Goal: Information Seeking & Learning: Check status

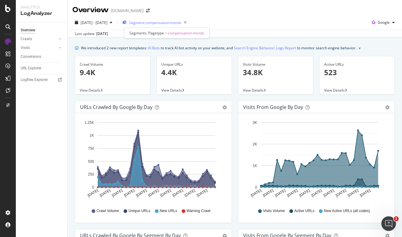
click at [181, 23] on span "Segment: compensation-trends" at bounding box center [155, 22] width 52 height 5
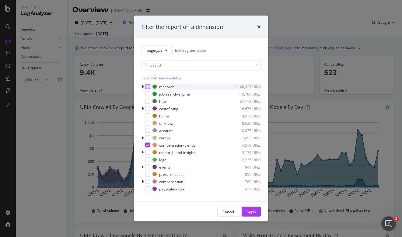
click at [146, 86] on div "modal" at bounding box center [147, 86] width 5 height 5
click at [147, 144] on icon "modal" at bounding box center [147, 145] width 3 height 3
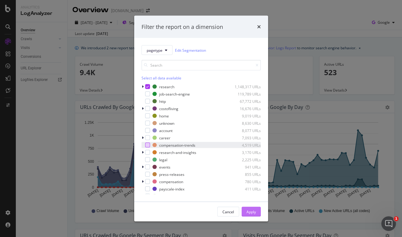
click at [252, 209] on div "Apply" at bounding box center [251, 211] width 9 height 5
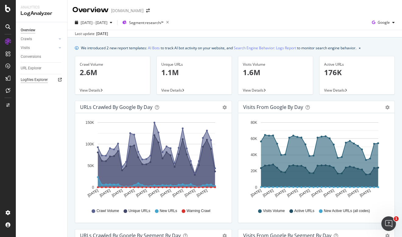
click at [34, 78] on div "Logfiles Explorer" at bounding box center [34, 80] width 27 height 6
click at [36, 49] on link "Visits" at bounding box center [39, 48] width 36 height 6
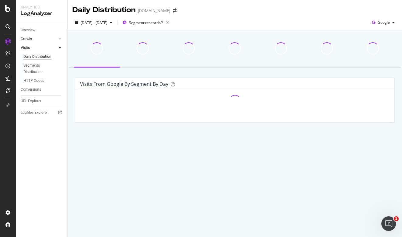
click at [32, 38] on link "Crawls" at bounding box center [39, 39] width 36 height 6
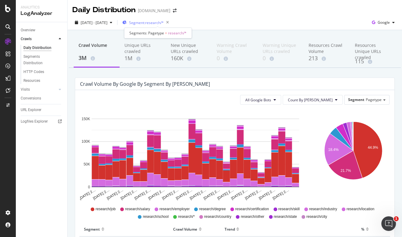
click at [171, 19] on div "Segment: research/*" at bounding box center [146, 22] width 49 height 9
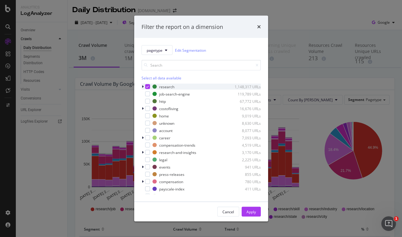
click at [148, 86] on icon "modal" at bounding box center [147, 86] width 3 height 3
click at [170, 67] on input "modal" at bounding box center [201, 65] width 119 height 11
click at [147, 145] on div "modal" at bounding box center [147, 145] width 5 height 5
click at [253, 209] on div "Apply" at bounding box center [251, 211] width 9 height 9
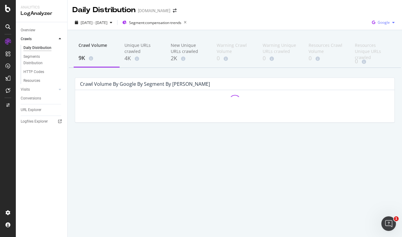
click at [378, 24] on span "Google" at bounding box center [384, 22] width 12 height 5
click at [375, 59] on span "OpenAI" at bounding box center [384, 56] width 23 height 5
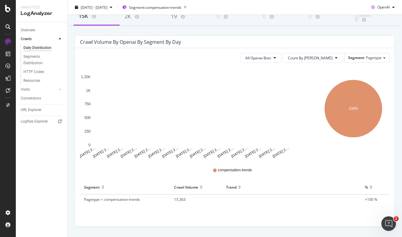
scroll to position [41, 0]
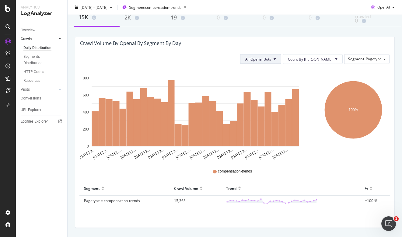
click at [281, 57] on button "All Openai Bots" at bounding box center [260, 59] width 41 height 10
click at [322, 70] on icon "100%" at bounding box center [353, 114] width 73 height 91
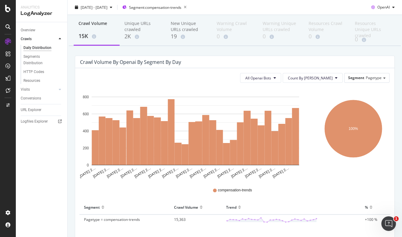
scroll to position [0, 0]
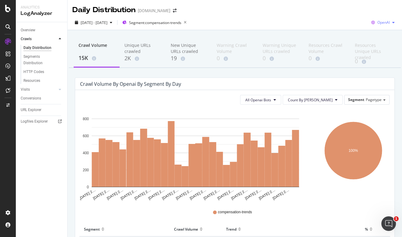
click at [376, 23] on icon "button" at bounding box center [373, 22] width 9 height 9
click at [384, 67] on span "Other AI Bots" at bounding box center [384, 68] width 23 height 5
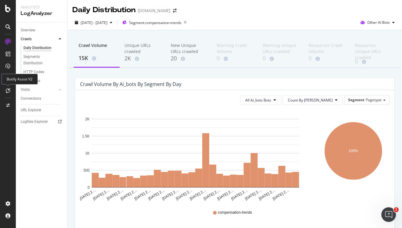
click at [10, 91] on div at bounding box center [8, 91] width 10 height 10
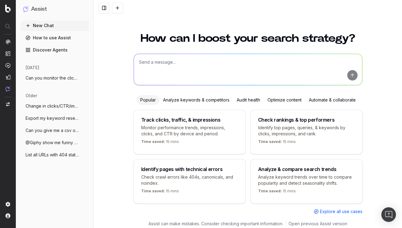
scroll to position [3, 0]
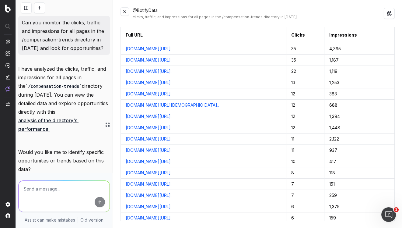
drag, startPoint x: 26, startPoint y: 20, endPoint x: 55, endPoint y: 53, distance: 43.6
click at [55, 52] on p "Can you monitor the clicks, traffic and impressions for all pages in the /compe…" at bounding box center [64, 35] width 84 height 34
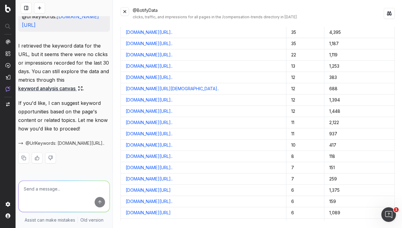
scroll to position [633, 0]
click at [61, 51] on p "I retrieved the keyword data for the URL, but it seems there were no clicks or …" at bounding box center [64, 66] width 92 height 51
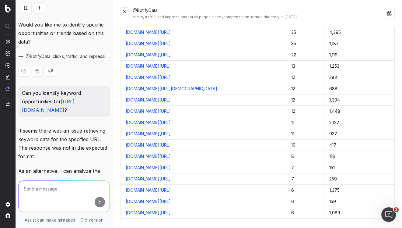
scroll to position [125, 0]
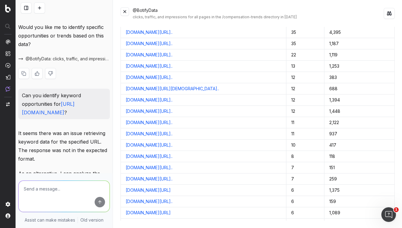
click at [74, 62] on span "@BotifyData: clicks, traffic, and impressions for all pages in the /compensatio…" at bounding box center [68, 59] width 84 height 6
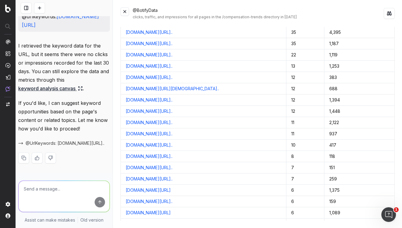
scroll to position [633, 0]
click at [68, 121] on p "If you'd like, I can suggest keyword opportunities based on the page's content …" at bounding box center [64, 116] width 92 height 34
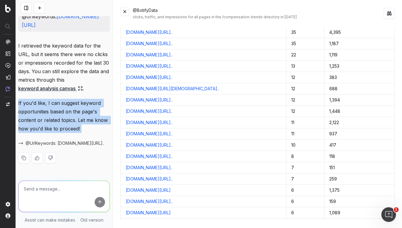
click at [68, 121] on p "If you'd like, I can suggest keyword opportunities based on the page's content …" at bounding box center [64, 116] width 92 height 34
